Goal: Task Accomplishment & Management: Manage account settings

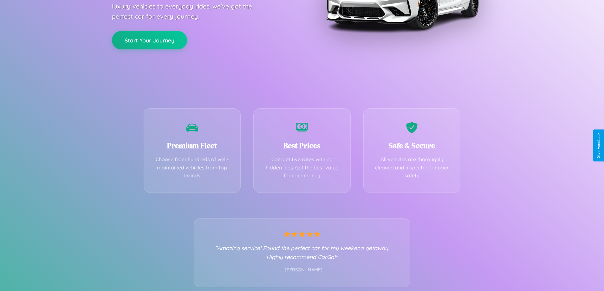
scroll to position [125, 0]
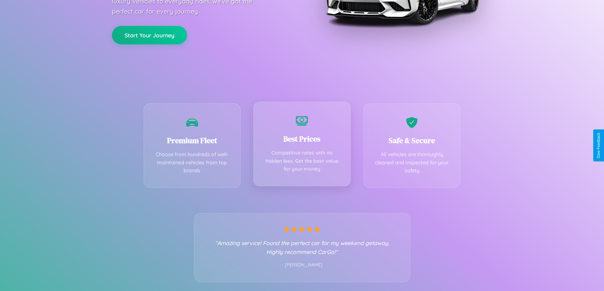
click at [302, 145] on div "Best Prices Competitive rates with no hidden fees. Get the best value for your …" at bounding box center [301, 144] width 97 height 85
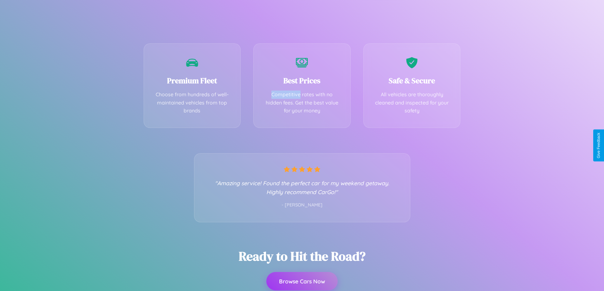
click at [302, 282] on button "Browse Cars Now" at bounding box center [301, 281] width 71 height 18
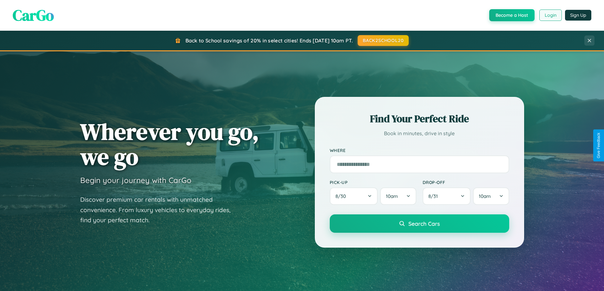
click at [550, 15] on button "Login" at bounding box center [550, 15] width 23 height 11
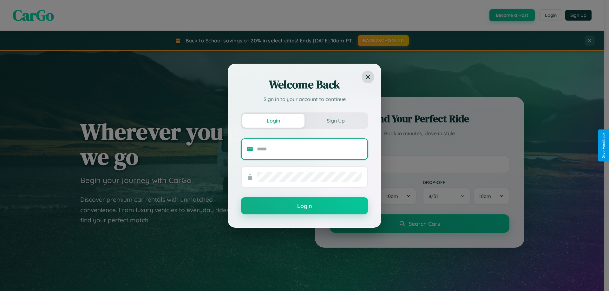
click at [309, 149] on input "text" at bounding box center [309, 149] width 105 height 10
type input "**********"
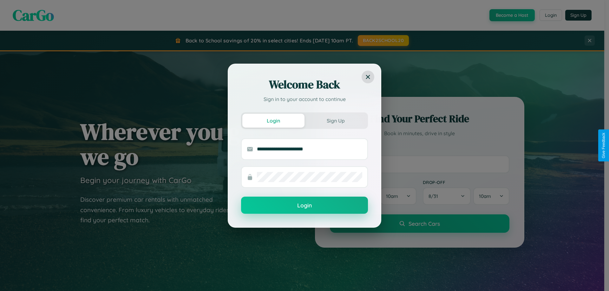
click at [304, 206] on button "Login" at bounding box center [304, 205] width 127 height 17
